Goal: Information Seeking & Learning: Learn about a topic

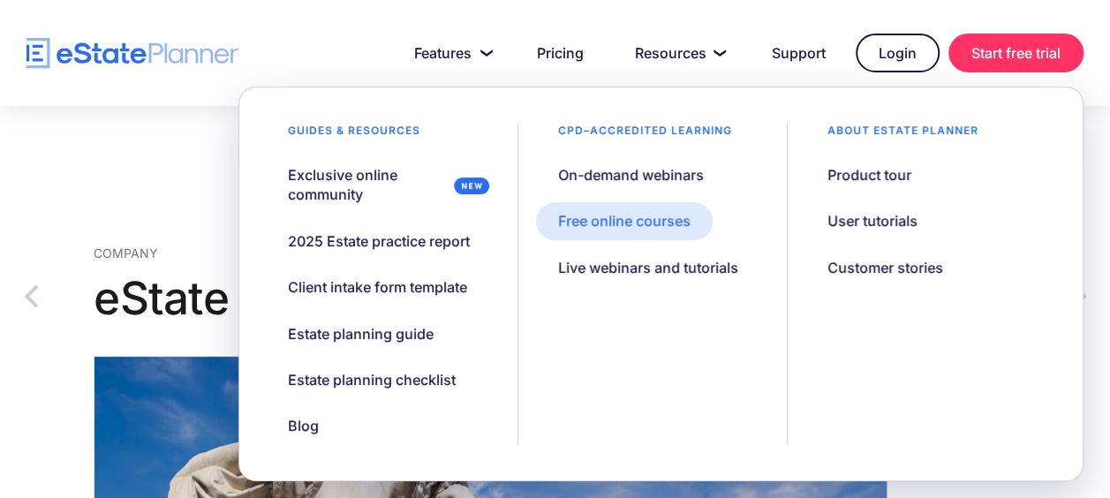
click at [639, 221] on div "Free online courses" at bounding box center [624, 220] width 132 height 19
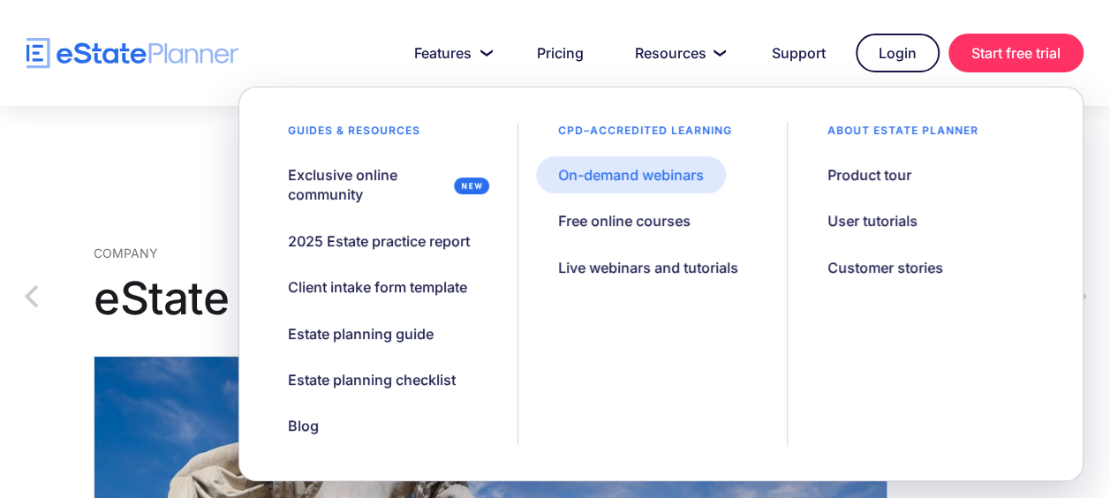
click at [641, 170] on div "On-demand webinars" at bounding box center [631, 174] width 146 height 19
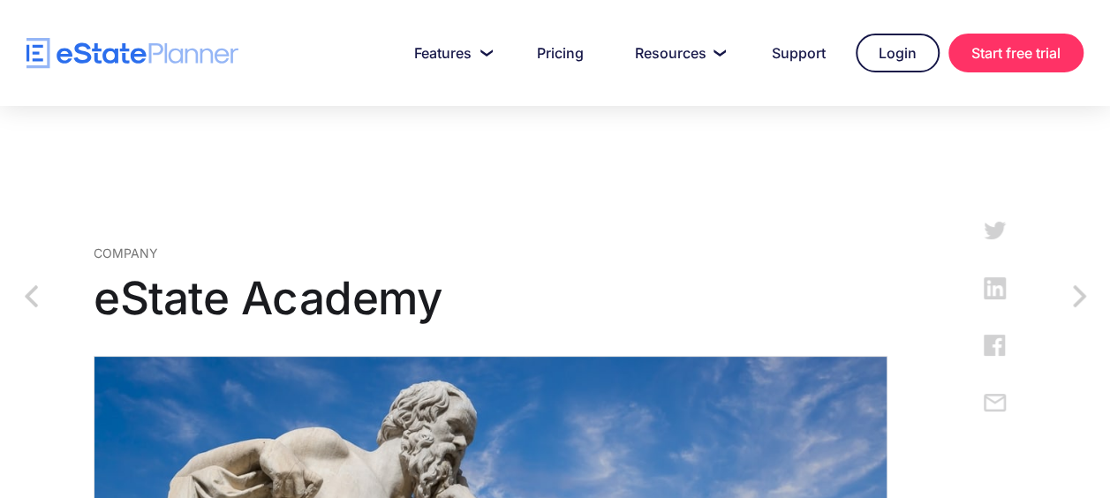
scroll to position [88, 0]
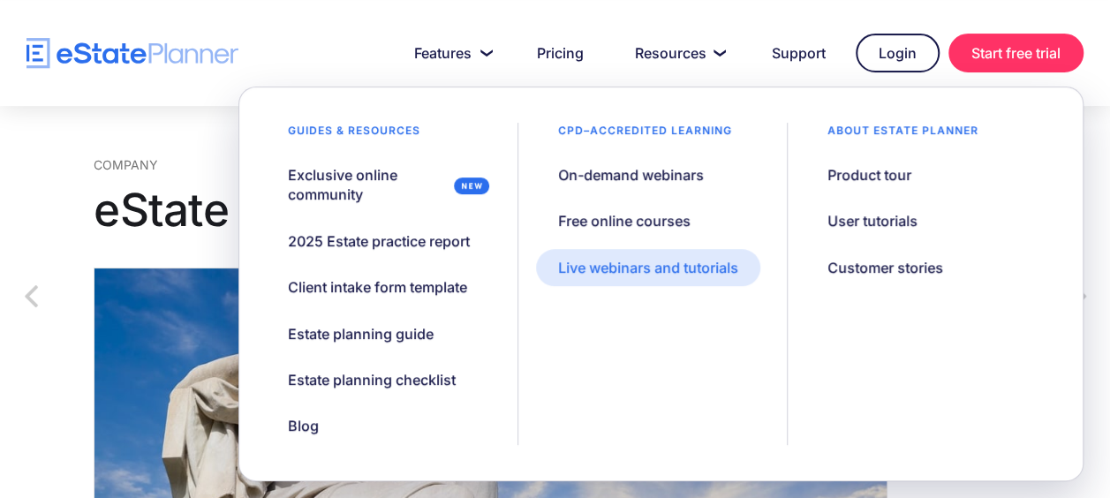
click at [677, 265] on div "Live webinars and tutorials" at bounding box center [648, 267] width 180 height 19
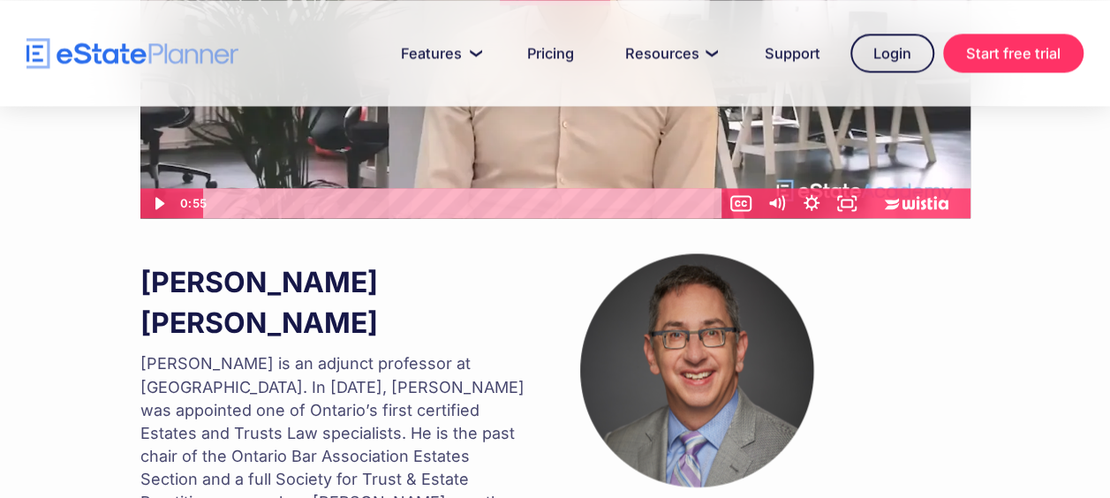
scroll to position [1501, 0]
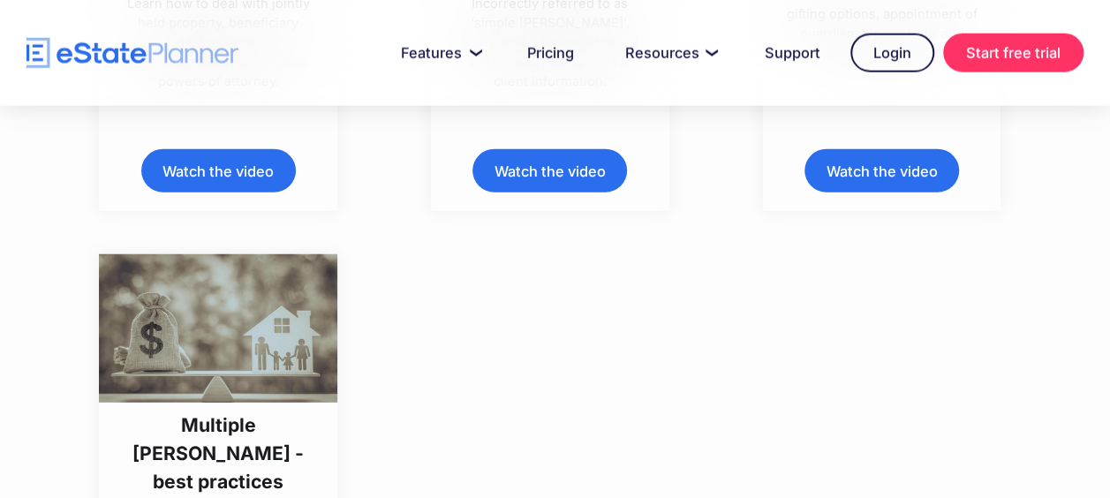
scroll to position [8564, 0]
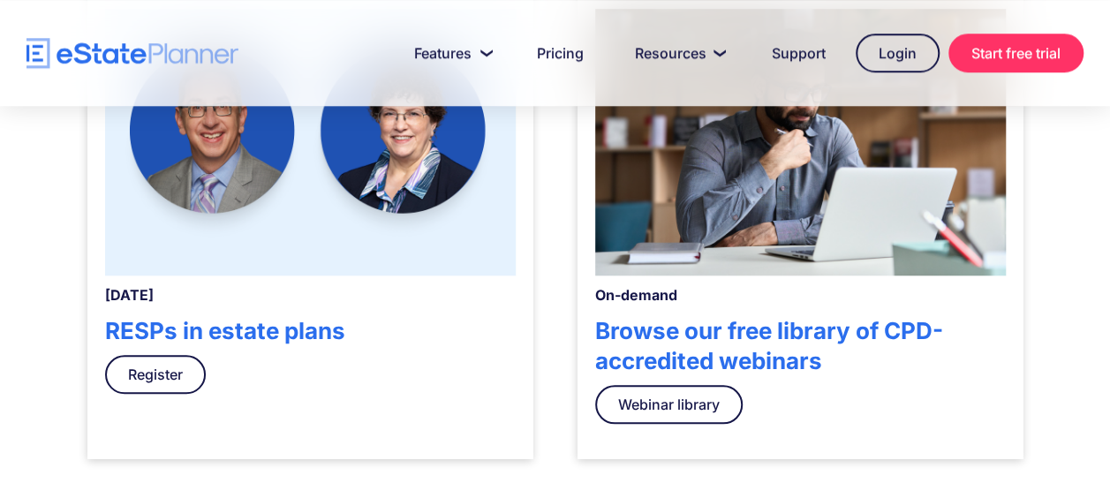
scroll to position [706, 0]
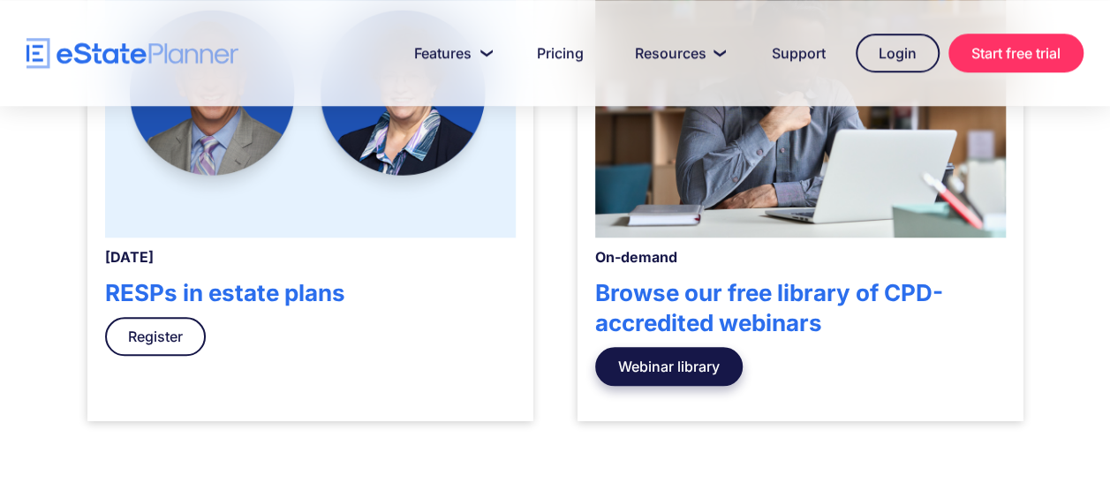
click at [710, 364] on link "Webinar library" at bounding box center [668, 366] width 147 height 39
